Goal: Information Seeking & Learning: Learn about a topic

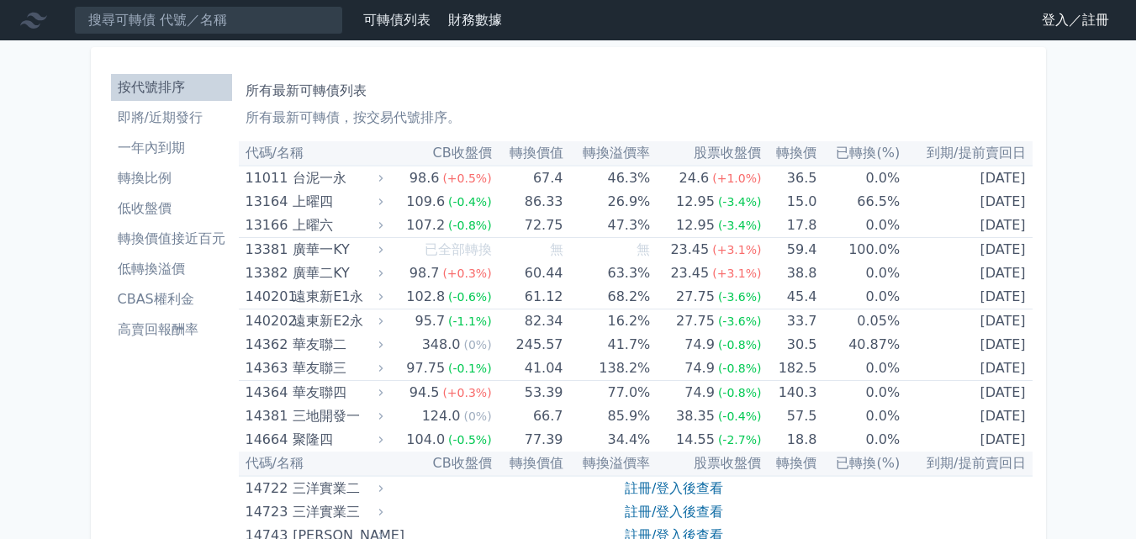
click at [251, 27] on input at bounding box center [208, 20] width 269 height 29
click at [1081, 16] on link "登入／註冊" at bounding box center [1075, 20] width 94 height 27
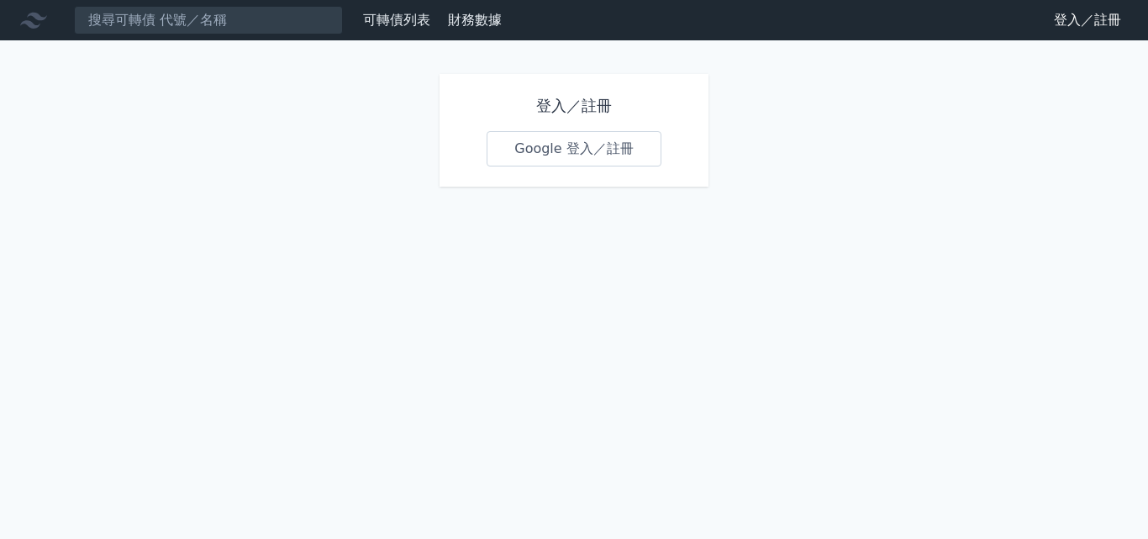
click at [572, 137] on link "Google 登入／註冊" at bounding box center [574, 148] width 175 height 35
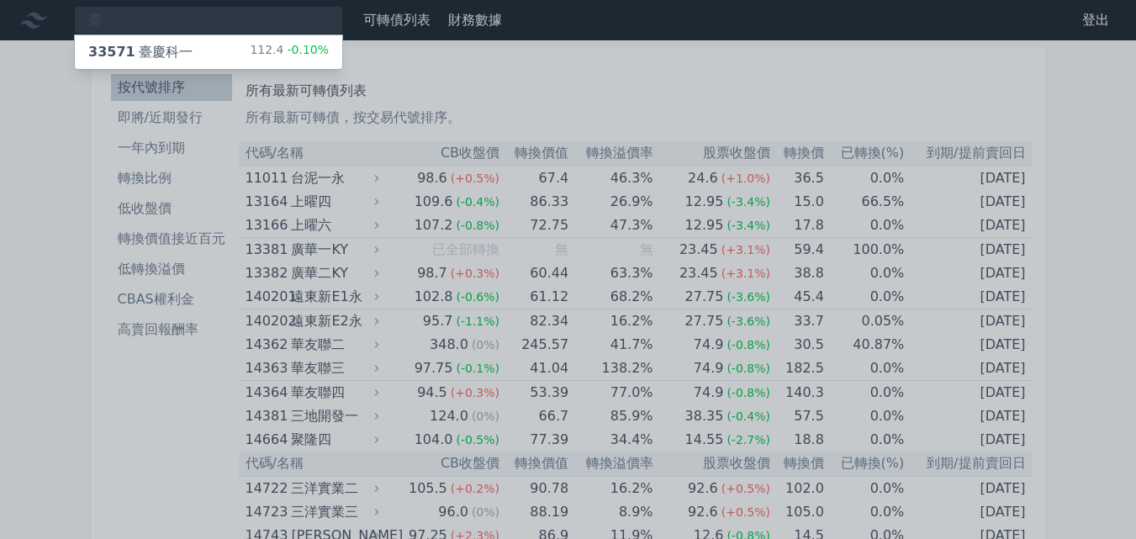
type input "臺"
click at [234, 45] on div "33571 臺慶科一 112.4 -0.10%" at bounding box center [208, 52] width 267 height 34
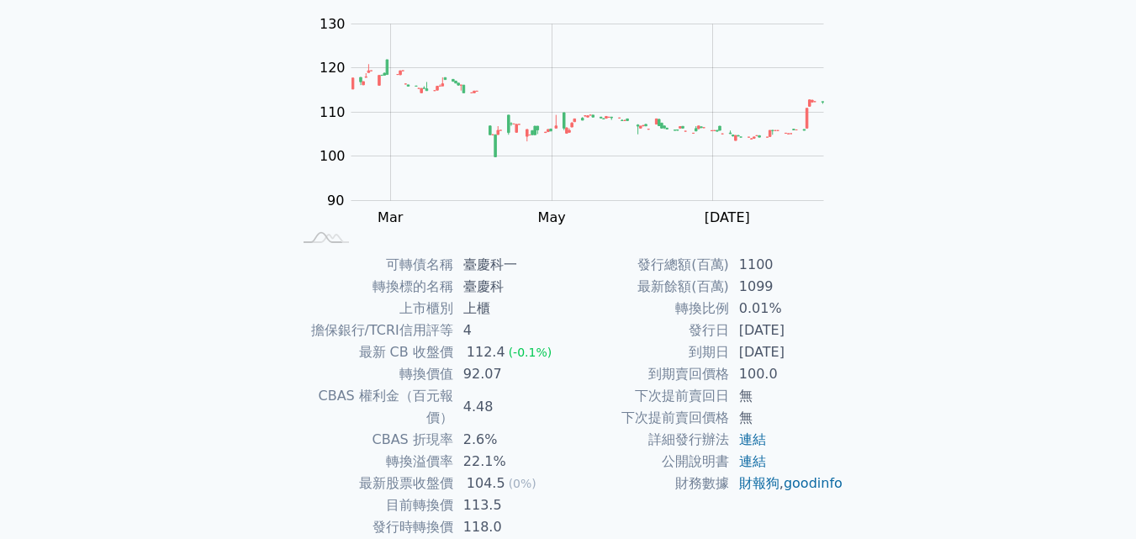
scroll to position [168, 0]
